Goal: Information Seeking & Learning: Find specific fact

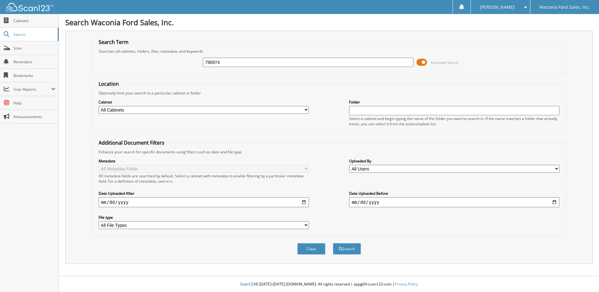
type input "790974"
click at [333, 243] on button "Search" at bounding box center [347, 249] width 28 height 12
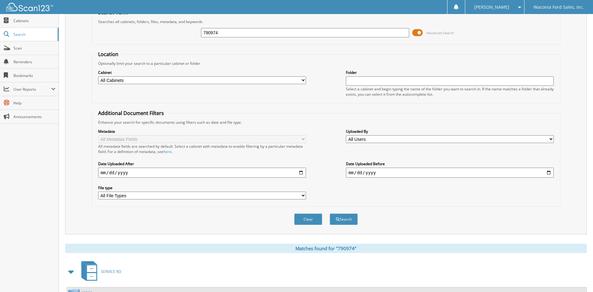
scroll to position [97, 0]
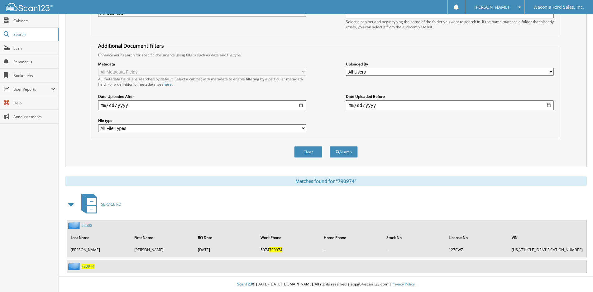
click at [83, 267] on span "790974" at bounding box center [87, 266] width 13 height 5
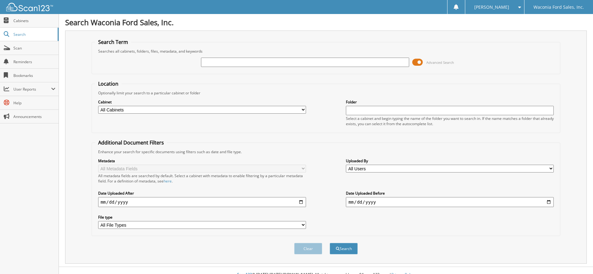
click at [338, 60] on input "text" at bounding box center [305, 62] width 208 height 9
type input "790900"
click at [330, 243] on button "Search" at bounding box center [344, 249] width 28 height 12
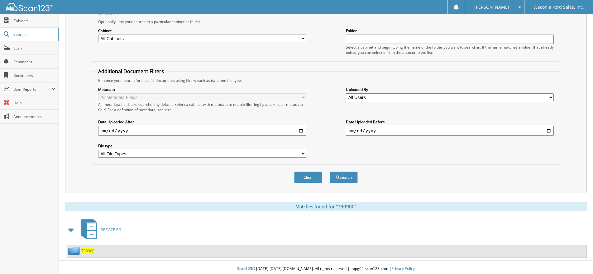
scroll to position [74, 0]
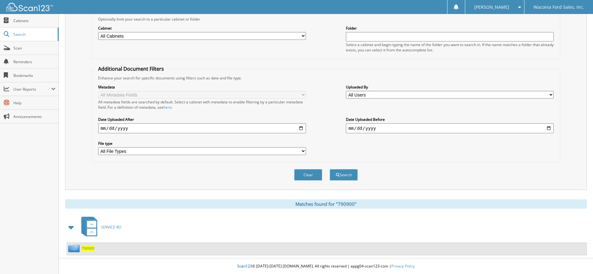
click at [90, 247] on span "790900" at bounding box center [87, 248] width 13 height 5
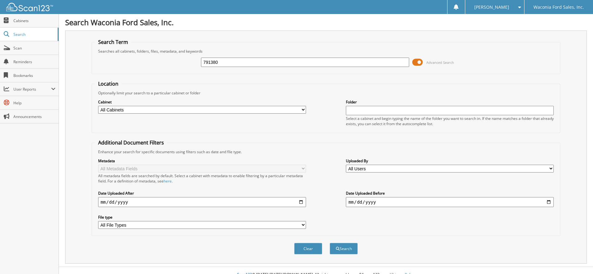
type input "791380"
click at [330, 243] on button "Search" at bounding box center [344, 249] width 28 height 12
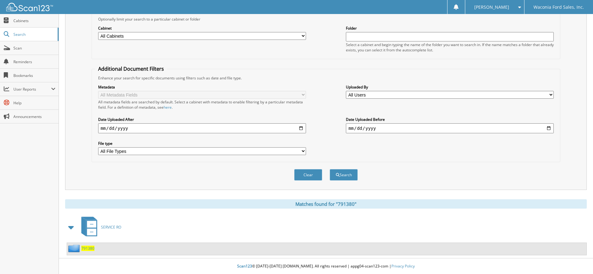
scroll to position [74, 0]
click at [84, 249] on span "791380" at bounding box center [87, 248] width 13 height 5
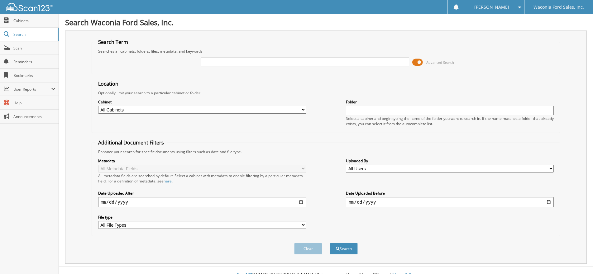
click at [336, 61] on input "text" at bounding box center [305, 62] width 208 height 9
type input "791328"
click at [330, 243] on button "Search" at bounding box center [344, 249] width 28 height 12
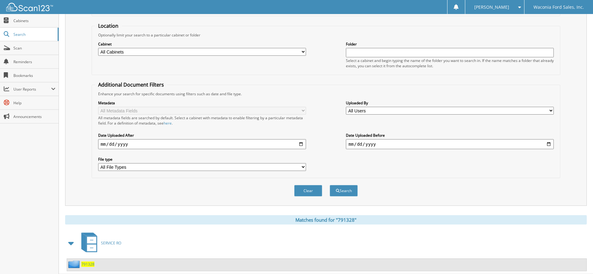
scroll to position [74, 0]
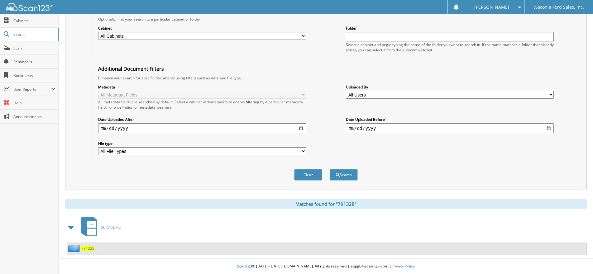
click at [88, 248] on span "791328" at bounding box center [87, 248] width 13 height 5
